Goal: Information Seeking & Learning: Find specific fact

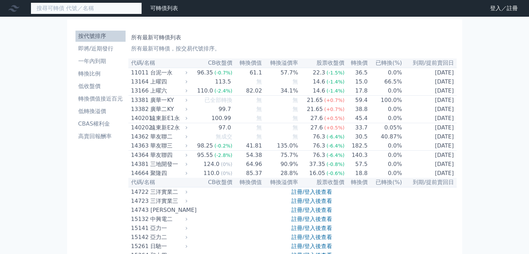
click at [96, 9] on input at bounding box center [86, 8] width 111 height 12
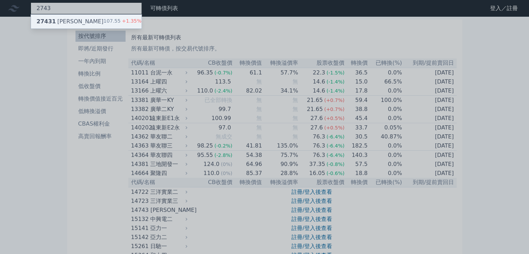
type input "2743"
click at [68, 19] on div "27431 山富一" at bounding box center [70, 21] width 67 height 8
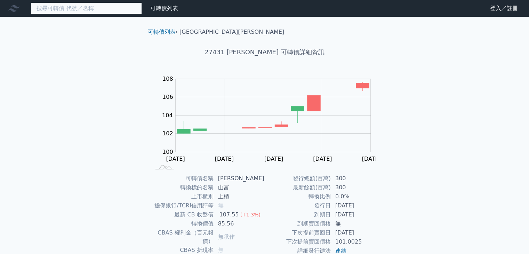
click at [99, 4] on input at bounding box center [86, 8] width 111 height 12
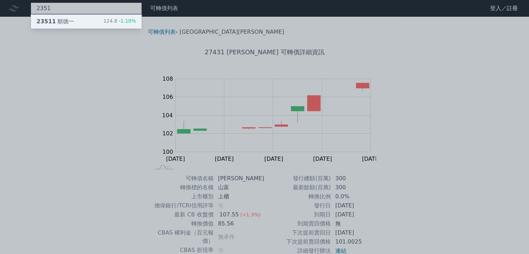
type input "2351"
click at [89, 22] on div "23511 順德一 124.8 -1.10%" at bounding box center [86, 22] width 111 height 14
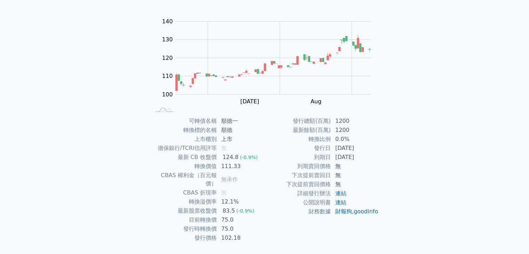
scroll to position [68, 0]
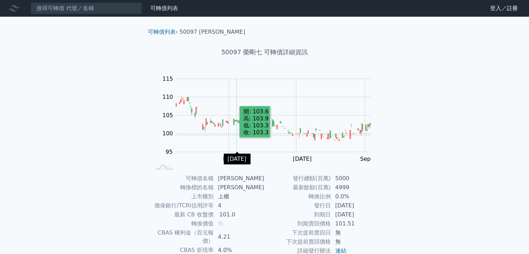
scroll to position [68, 0]
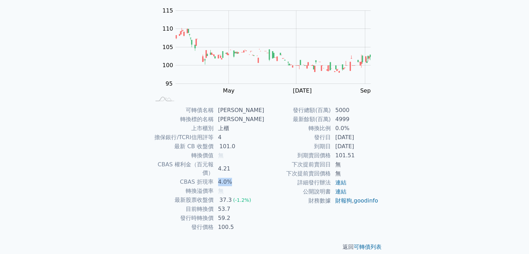
drag, startPoint x: 222, startPoint y: 173, endPoint x: 235, endPoint y: 173, distance: 12.2
click at [235, 178] on td "4.0%" at bounding box center [239, 182] width 51 height 9
drag, startPoint x: 221, startPoint y: 163, endPoint x: 245, endPoint y: 164, distance: 24.4
click at [245, 164] on td "4.21" at bounding box center [239, 168] width 51 height 17
click at [219, 205] on td "53.7" at bounding box center [239, 209] width 51 height 9
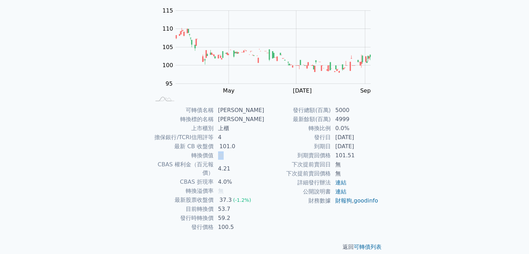
drag, startPoint x: 222, startPoint y: 156, endPoint x: 241, endPoint y: 156, distance: 18.8
click at [241, 156] on td "無" at bounding box center [239, 155] width 51 height 9
